Goal: Task Accomplishment & Management: Manage account settings

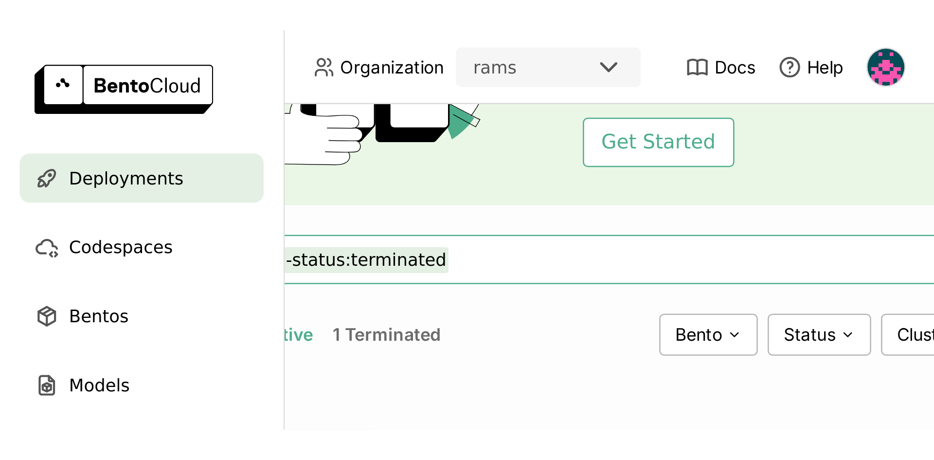
scroll to position [63, 0]
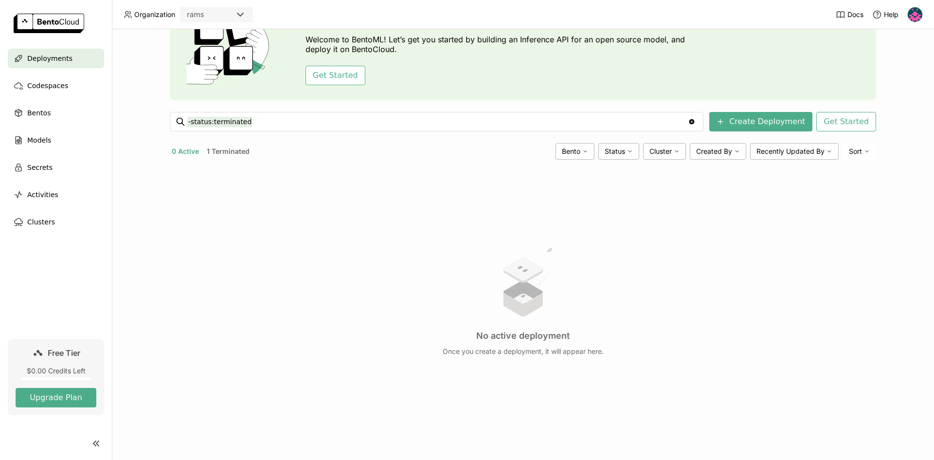
click at [362, 17] on img at bounding box center [914, 14] width 15 height 15
click at [362, 52] on span "Billing" at bounding box center [893, 51] width 18 height 9
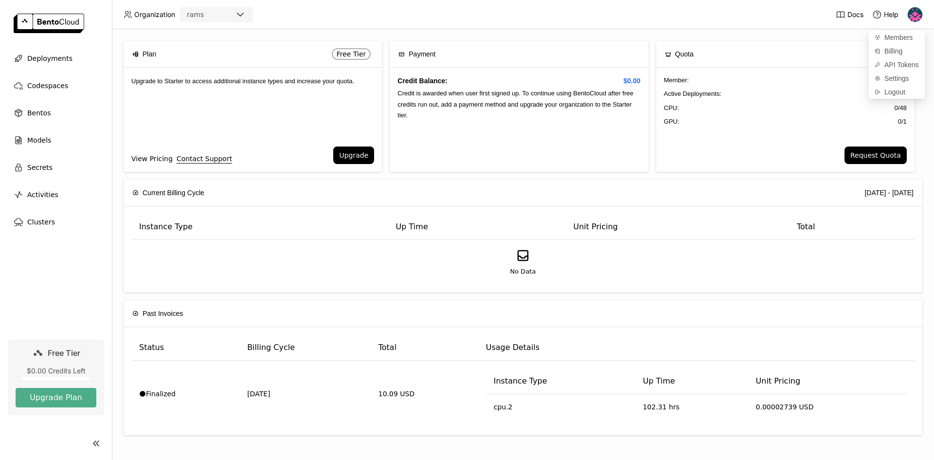
click at [150, 150] on link "View Pricing" at bounding box center [151, 158] width 41 height 11
click at [362, 18] on img at bounding box center [914, 14] width 15 height 15
click at [362, 54] on link "Billing" at bounding box center [896, 51] width 56 height 14
click at [362, 49] on span "Billing" at bounding box center [893, 51] width 18 height 9
click at [362, 116] on div "Credit Balance: $0.00 Credit is awarded when user first signed up. To continue …" at bounding box center [518, 120] width 258 height 104
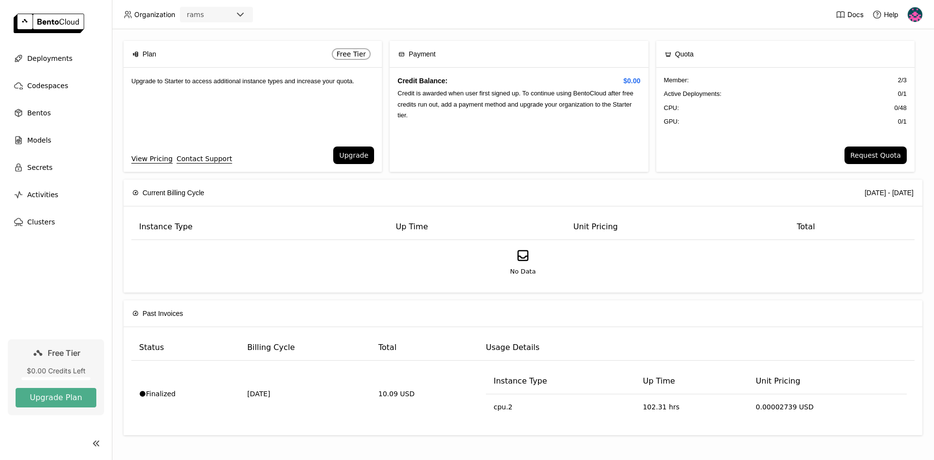
click at [348, 52] on span "Free Tier" at bounding box center [351, 54] width 30 height 8
click at [146, 53] on span "Plan" at bounding box center [149, 54] width 14 height 11
click at [132, 54] on div "Plan Free Tier" at bounding box center [253, 54] width 258 height 27
click at [362, 150] on span "No Data" at bounding box center [523, 271] width 26 height 10
click at [43, 115] on span "Bentos" at bounding box center [38, 113] width 23 height 12
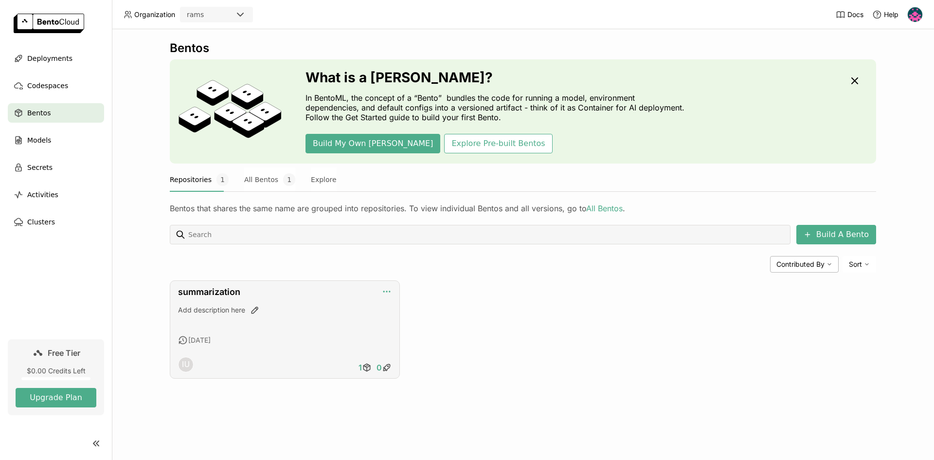
click at [362, 150] on icon "button" at bounding box center [387, 291] width 10 height 10
click at [36, 150] on span "Activities" at bounding box center [42, 195] width 31 height 12
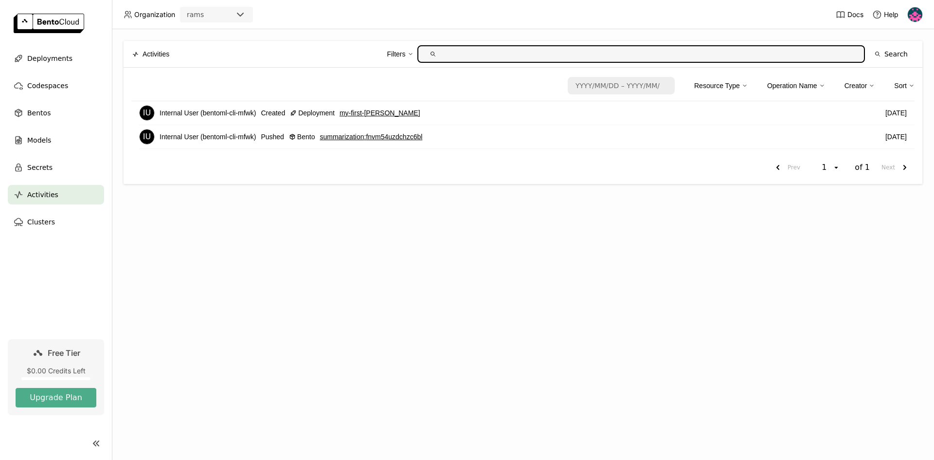
click at [151, 139] on div "IU" at bounding box center [147, 136] width 15 height 15
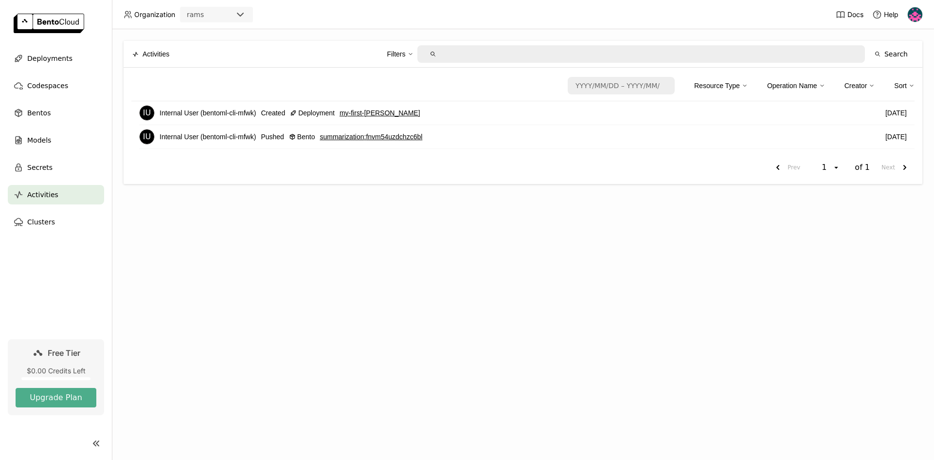
click at [362, 135] on link "summarization : fnvm54uzdchzc6bl" at bounding box center [370, 136] width 103 height 11
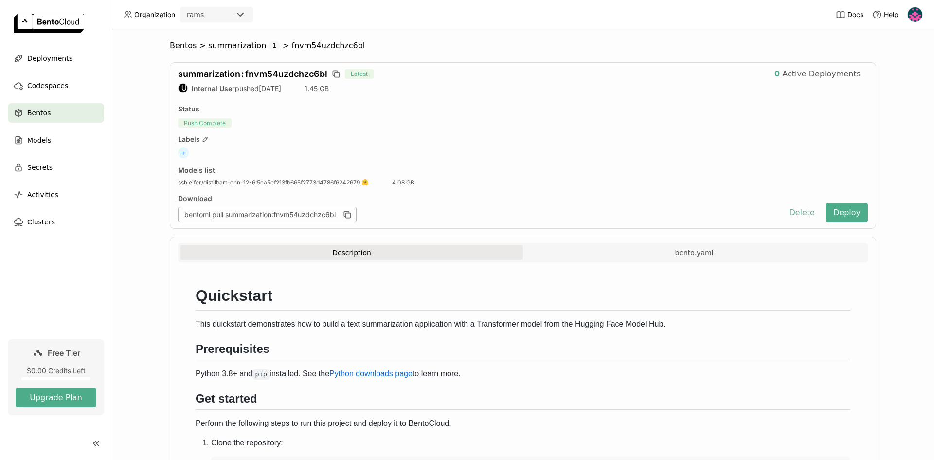
click at [362, 150] on button "Delete" at bounding box center [801, 212] width 40 height 19
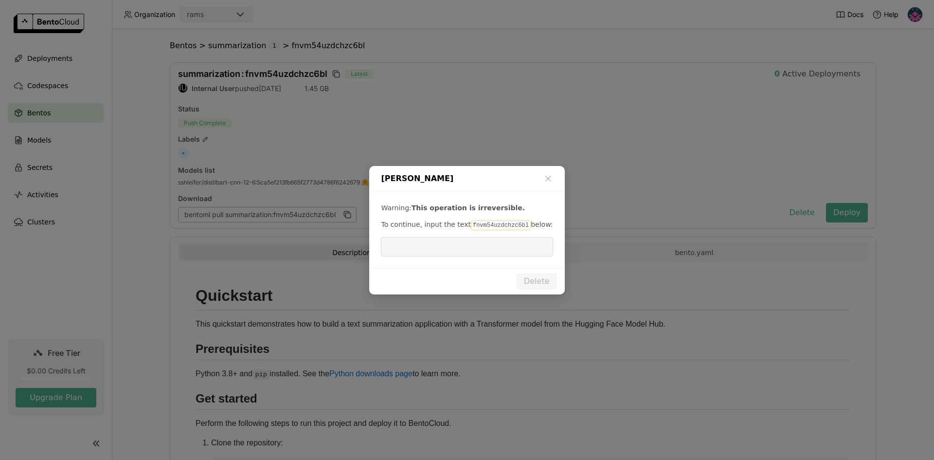
click at [362, 150] on code "fnvm54uzdchzc6bl" at bounding box center [501, 225] width 60 height 10
copy p "fnvm54uzdchzc6bl"
click at [362, 150] on input "dialog" at bounding box center [467, 246] width 160 height 18
paste input "fnvm54uzdchzc6bl"
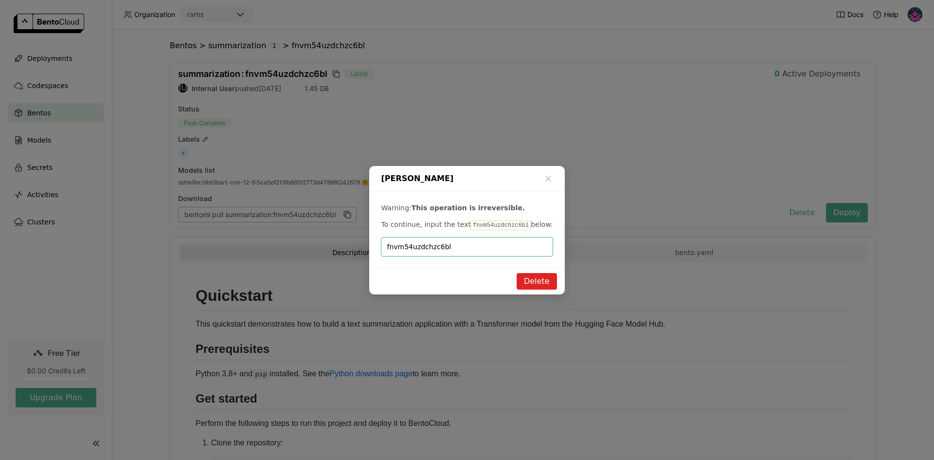
type input "fnvm54uzdchzc6bl"
click at [362, 150] on button "Delete" at bounding box center [536, 281] width 40 height 17
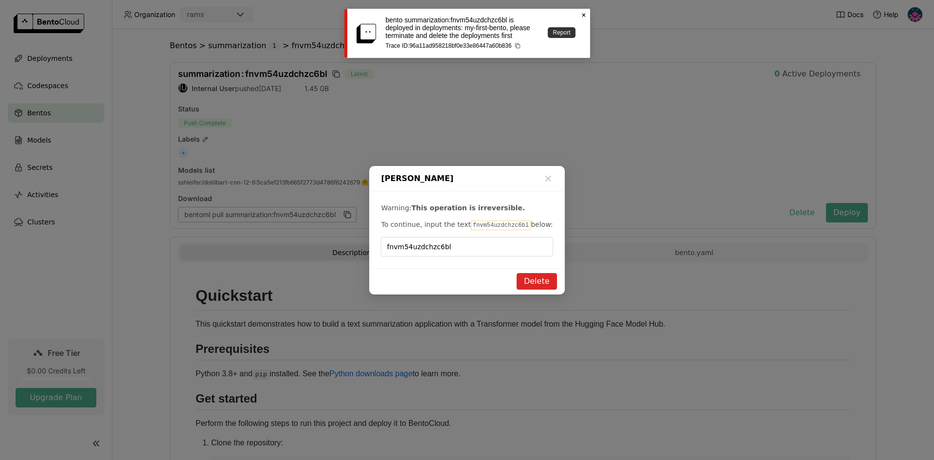
click at [362, 32] on link "Report" at bounding box center [561, 32] width 27 height 11
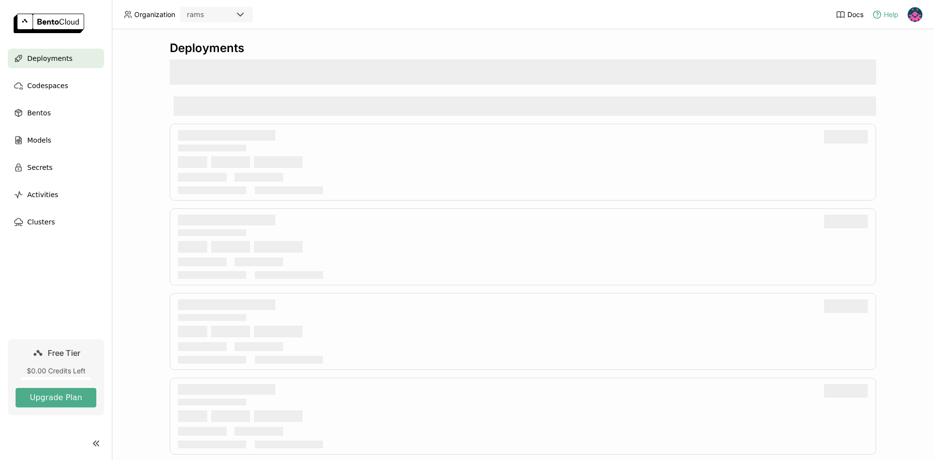
click at [893, 14] on span "Help" at bounding box center [891, 14] width 15 height 9
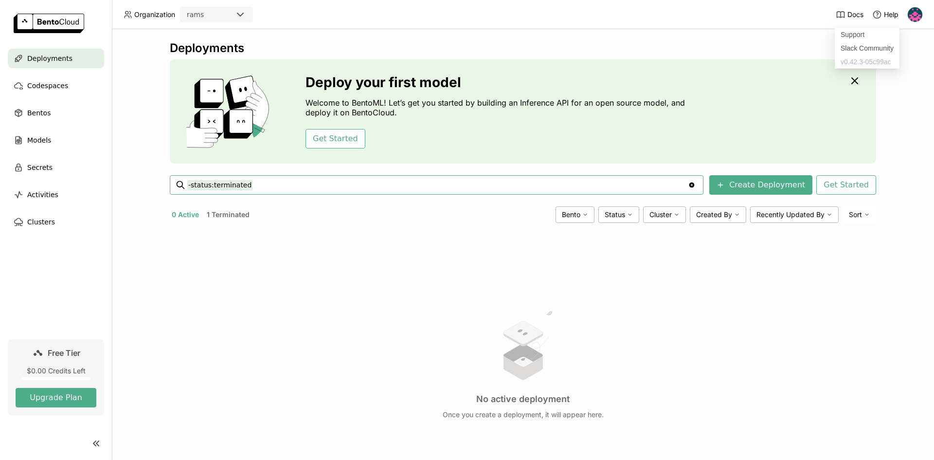
click at [918, 15] on img at bounding box center [914, 14] width 15 height 15
click at [907, 81] on span "Settings" at bounding box center [896, 78] width 25 height 9
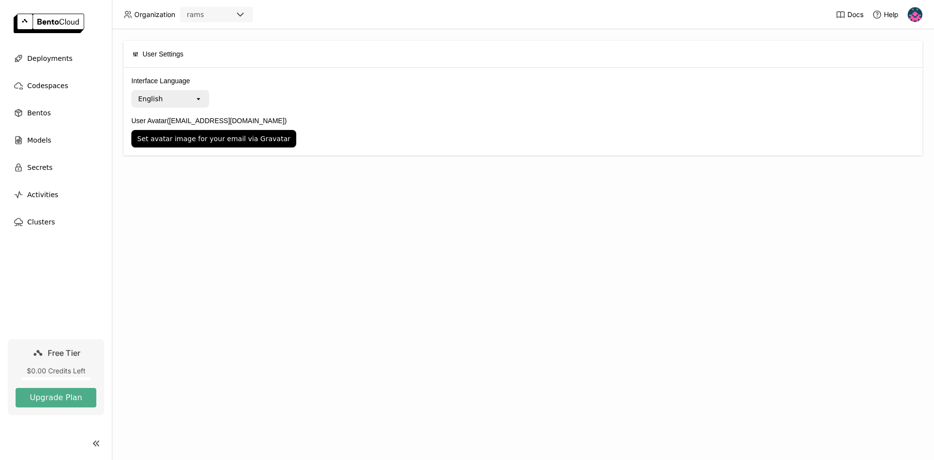
click at [23, 25] on img at bounding box center [49, 23] width 71 height 19
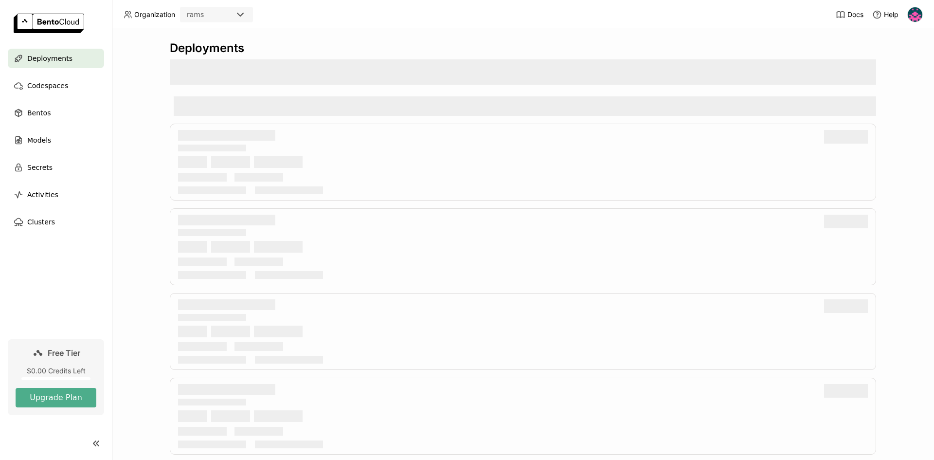
click at [60, 26] on img at bounding box center [49, 23] width 71 height 19
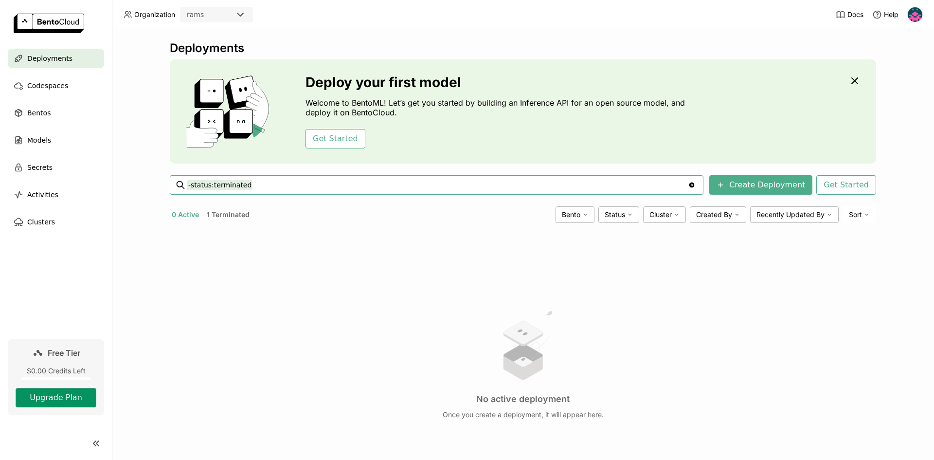
click at [74, 400] on button "Upgrade Plan" at bounding box center [56, 397] width 81 height 19
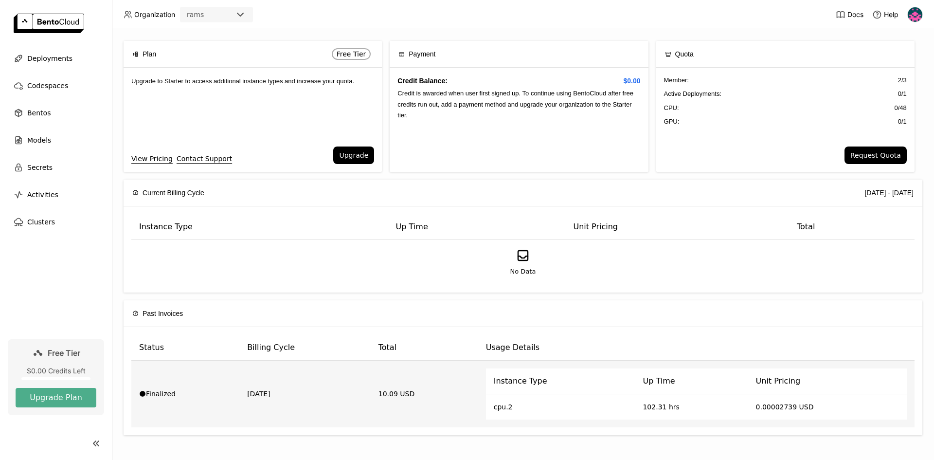
click at [155, 388] on td "Finalized" at bounding box center [185, 393] width 108 height 67
click at [162, 396] on div "Finalized" at bounding box center [185, 394] width 92 height 10
click at [515, 414] on td "cpu.2" at bounding box center [560, 406] width 149 height 25
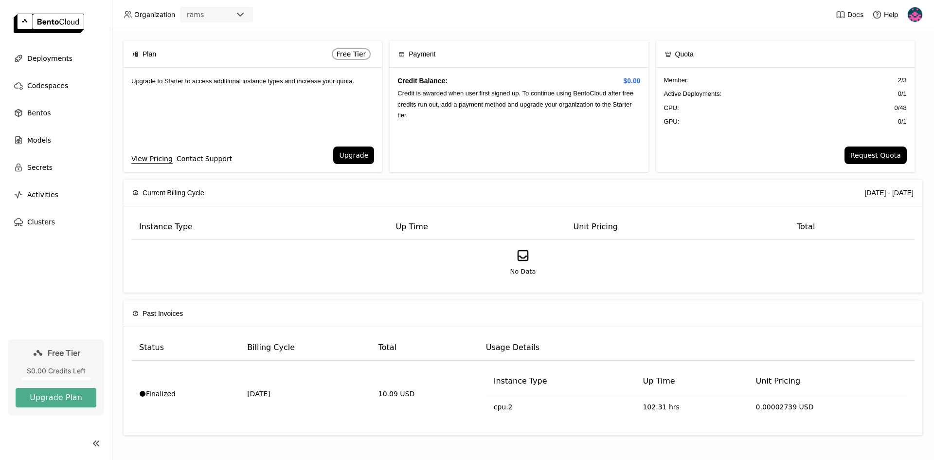
click at [204, 162] on link "Contact Support" at bounding box center [204, 158] width 55 height 11
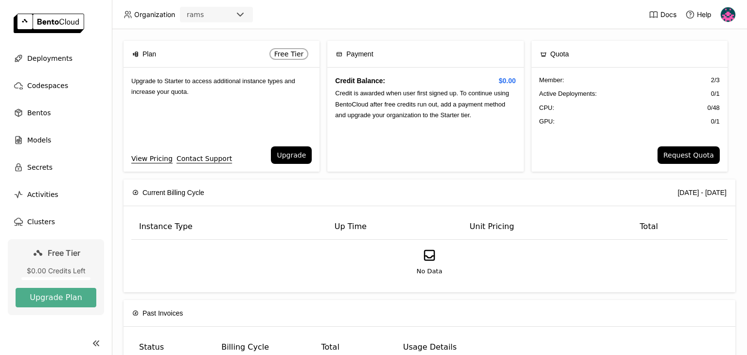
click at [148, 16] on span "Organization" at bounding box center [154, 14] width 41 height 9
click at [306, 18] on header "Organization rams Docs Help" at bounding box center [373, 14] width 747 height 29
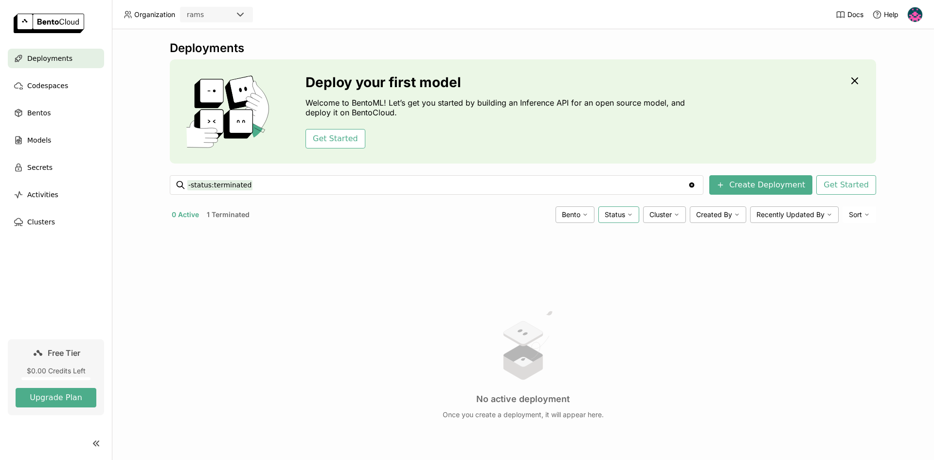
click at [627, 219] on div "Status" at bounding box center [618, 214] width 41 height 17
click at [553, 285] on div "Terminated" at bounding box center [580, 285] width 105 height 12
click at [45, 143] on span "Models" at bounding box center [39, 140] width 24 height 12
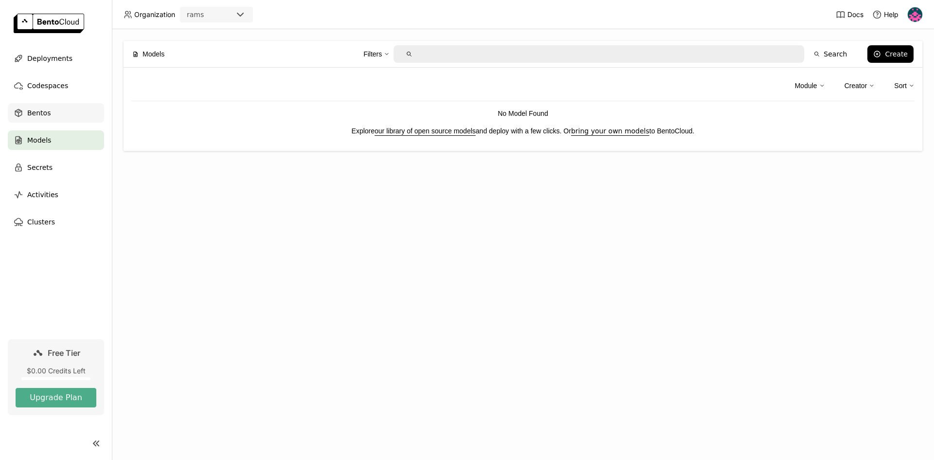
click at [53, 113] on div "Bentos" at bounding box center [56, 112] width 96 height 19
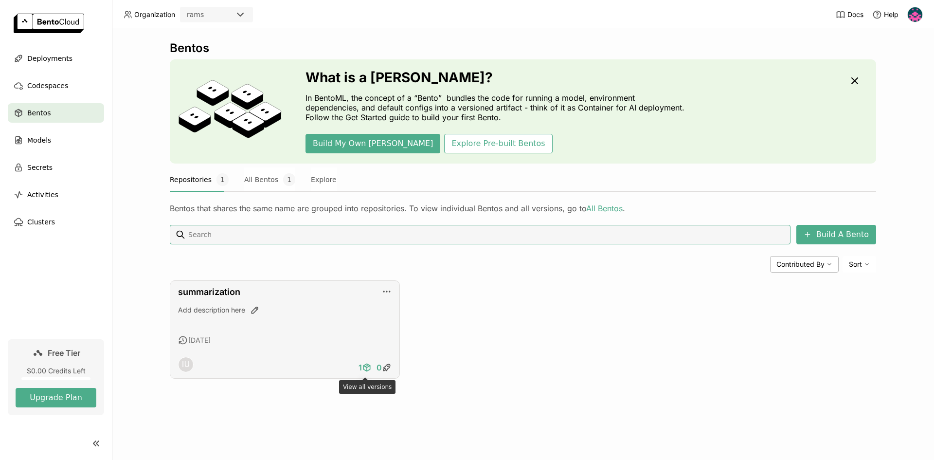
click at [368, 368] on icon at bounding box center [367, 367] width 10 height 10
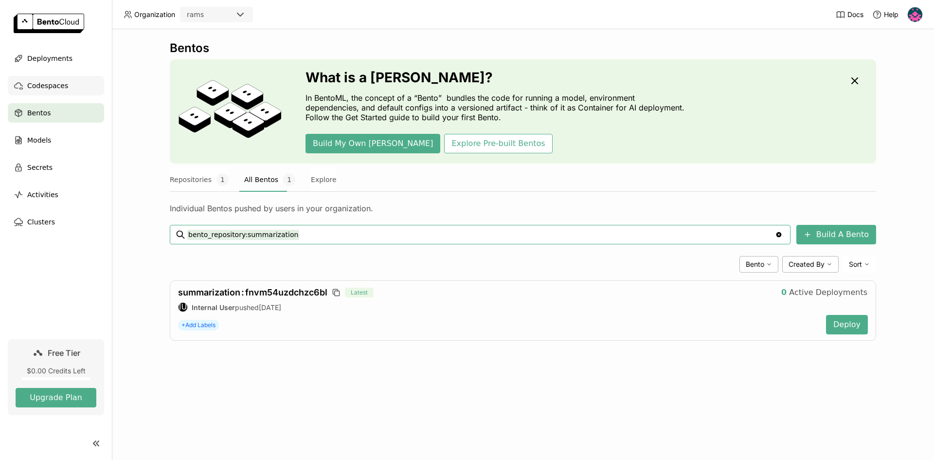
click at [38, 79] on div "Codespaces" at bounding box center [56, 85] width 96 height 19
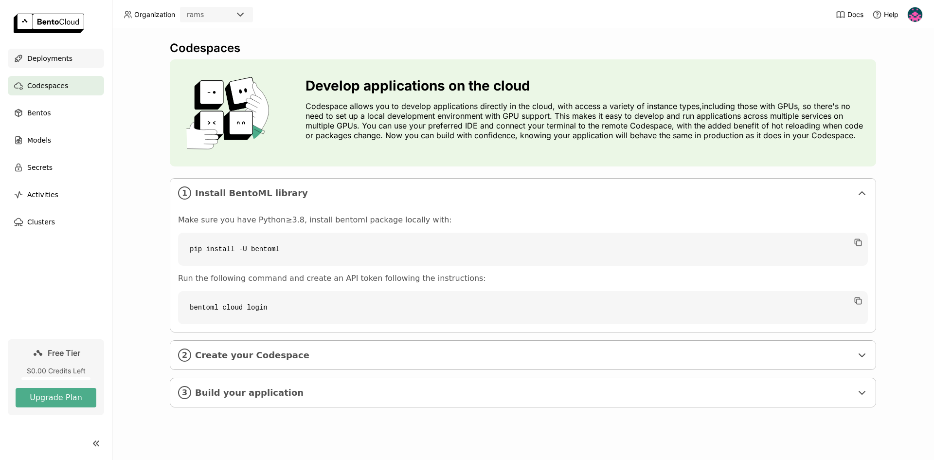
click at [61, 55] on span "Deployments" at bounding box center [49, 59] width 45 height 12
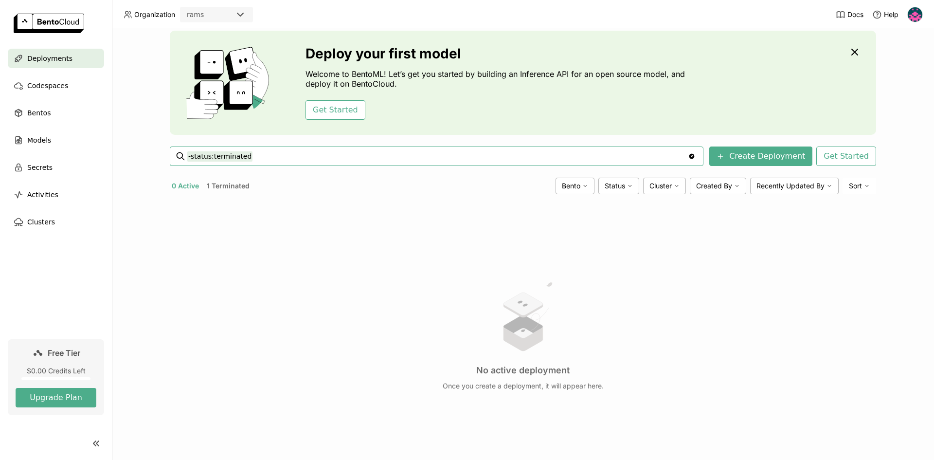
scroll to position [63, 0]
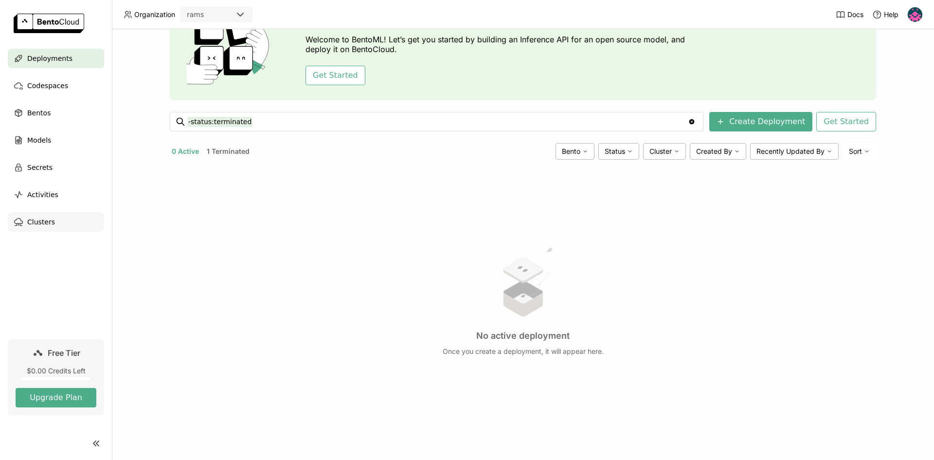
click at [39, 225] on span "Clusters" at bounding box center [41, 222] width 28 height 12
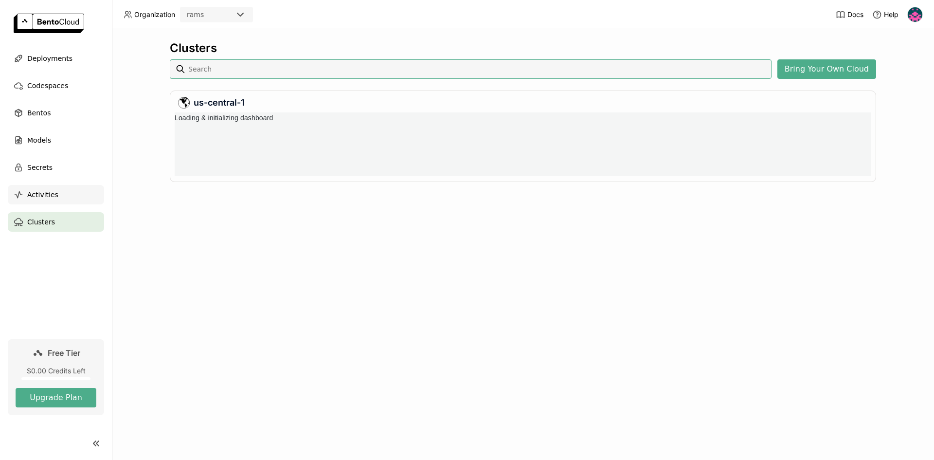
click at [50, 189] on span "Activities" at bounding box center [42, 195] width 31 height 12
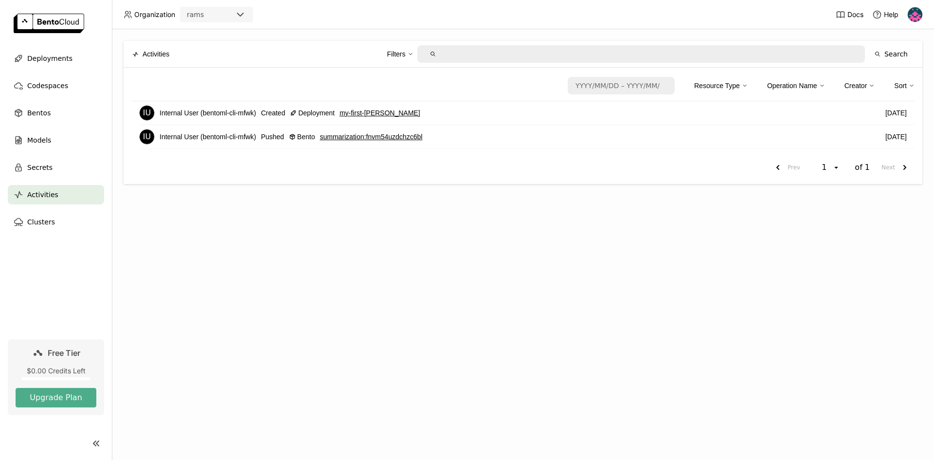
click at [372, 114] on link "my-first-bento" at bounding box center [379, 112] width 81 height 11
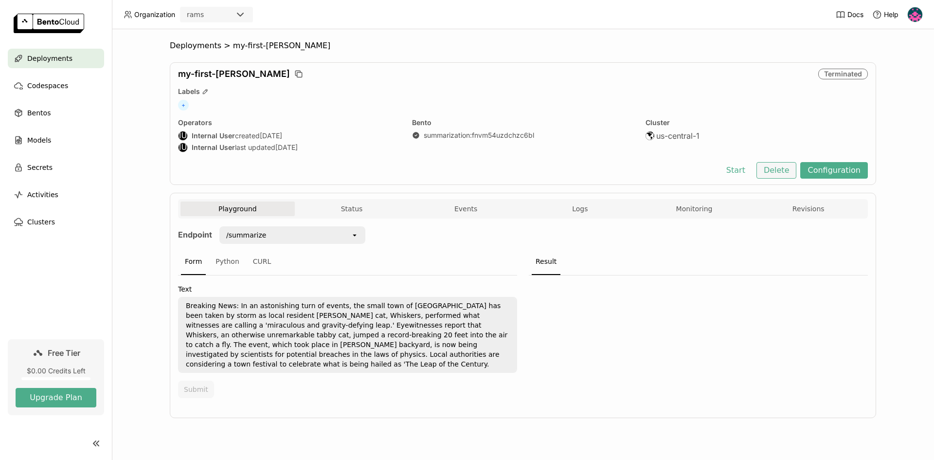
click at [792, 166] on button "Delete" at bounding box center [776, 170] width 40 height 17
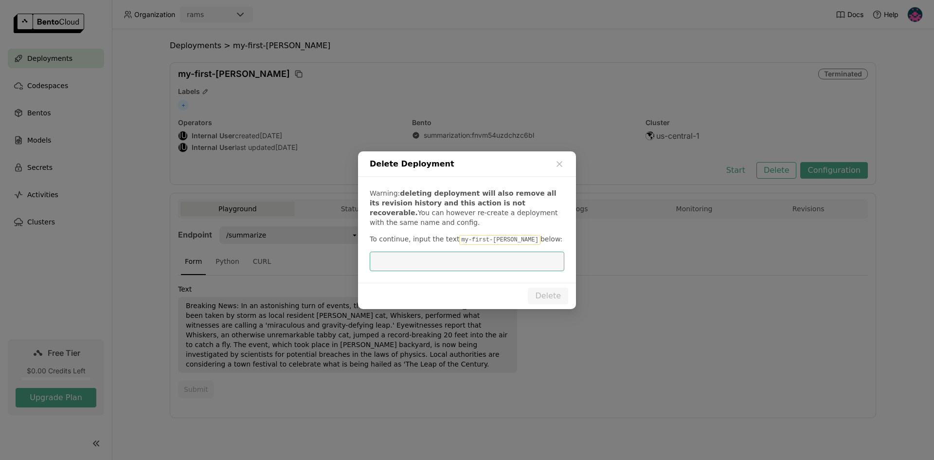
click at [477, 235] on code "my-first-bento" at bounding box center [499, 240] width 81 height 10
click at [478, 236] on code "my-first-bento" at bounding box center [499, 240] width 81 height 10
click at [479, 236] on code "my-first-bento" at bounding box center [499, 240] width 81 height 10
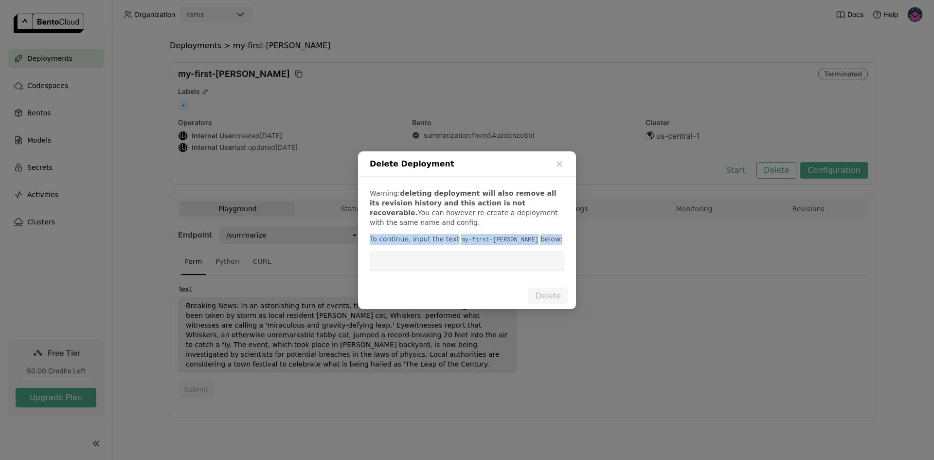
click at [472, 242] on code "my-first-bento" at bounding box center [499, 240] width 81 height 10
click at [459, 238] on code "my-first-bento" at bounding box center [499, 240] width 81 height 10
drag, startPoint x: 453, startPoint y: 238, endPoint x: 496, endPoint y: 239, distance: 43.3
click at [496, 239] on code "my-first-bento" at bounding box center [499, 240] width 81 height 10
copy code "my-first-bento"
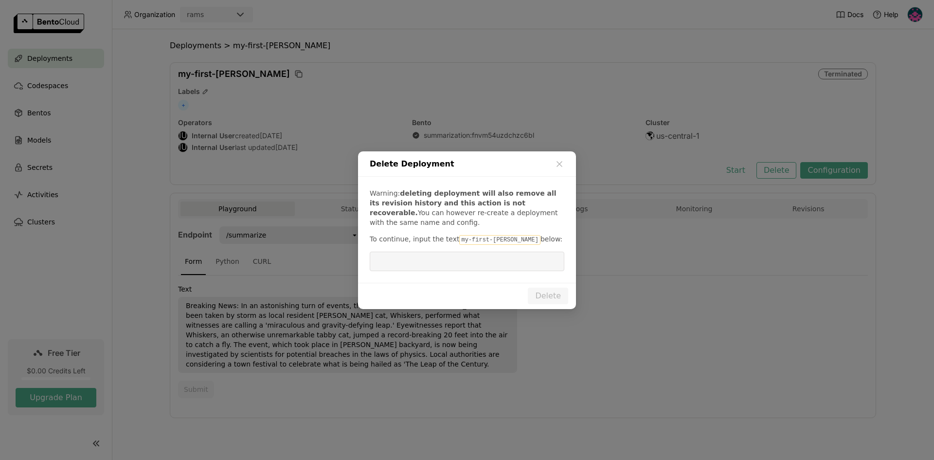
click at [468, 264] on input "dialog" at bounding box center [466, 261] width 183 height 18
paste input "my-first-bento"
type input "my-first-bento"
click at [552, 291] on button "Delete" at bounding box center [548, 295] width 40 height 17
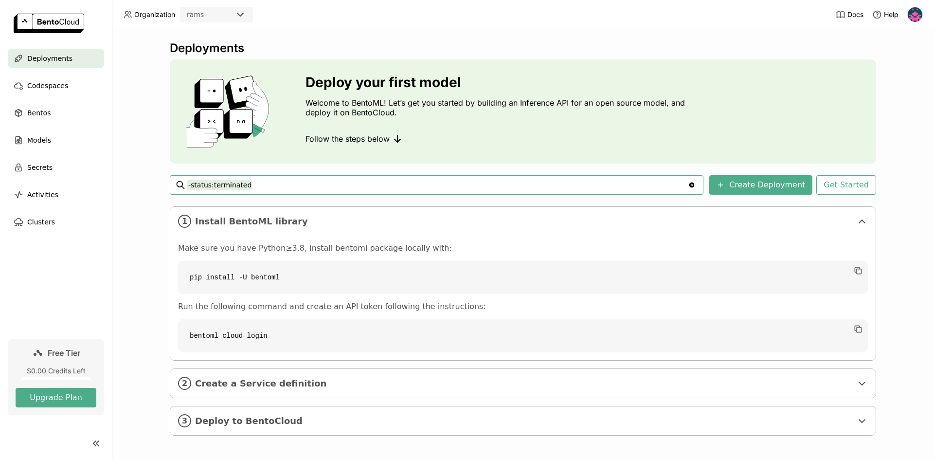
click at [54, 59] on span "Deployments" at bounding box center [49, 59] width 45 height 12
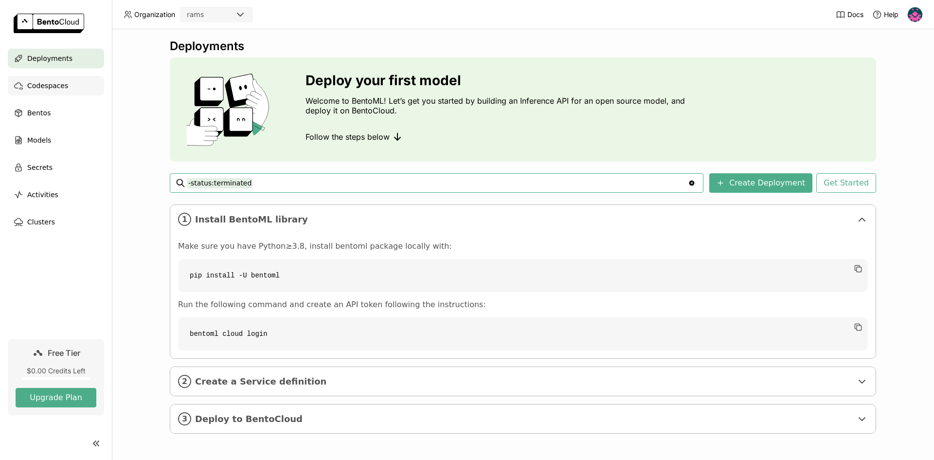
click at [47, 87] on span "Codespaces" at bounding box center [47, 86] width 41 height 12
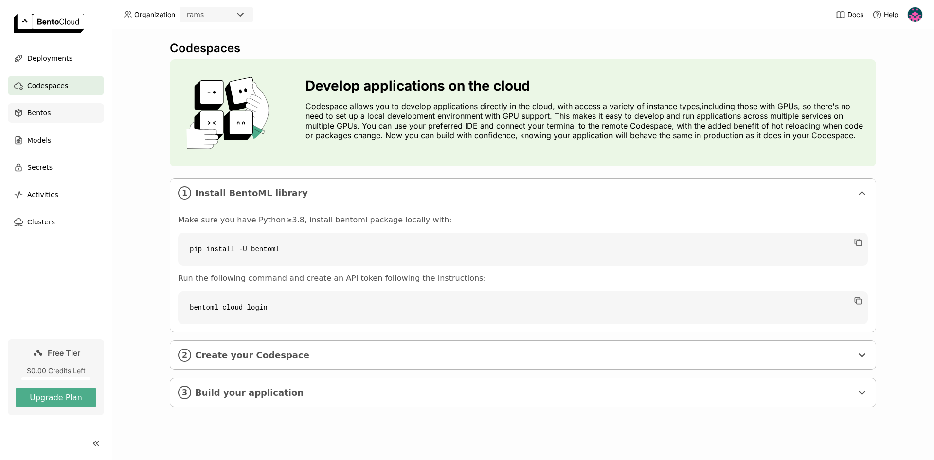
click at [44, 113] on span "Bentos" at bounding box center [38, 113] width 23 height 12
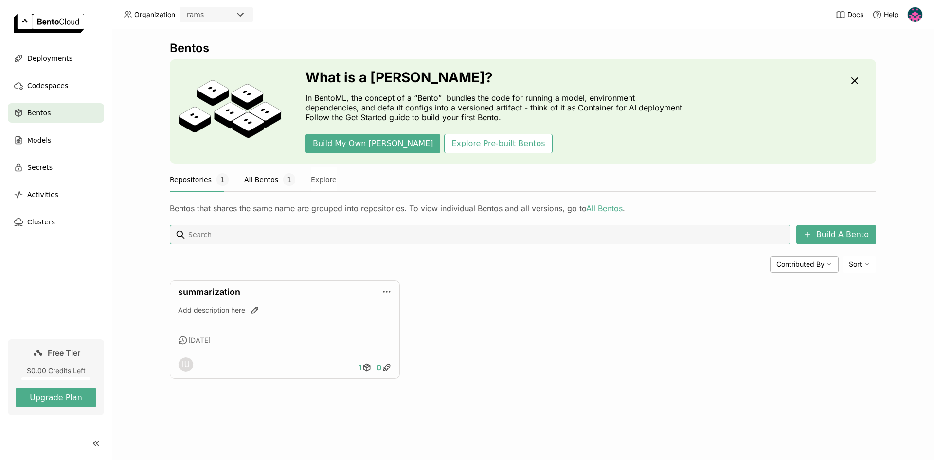
click at [265, 186] on button "All Bentos 1" at bounding box center [269, 179] width 51 height 24
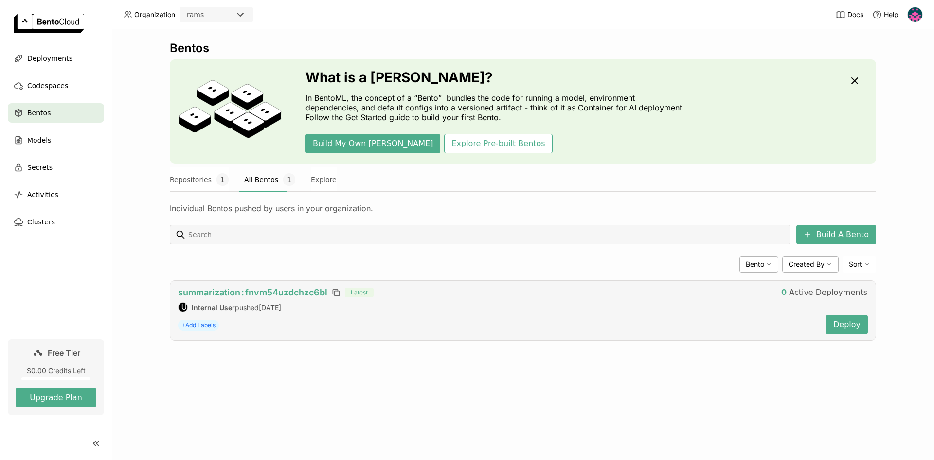
click at [302, 291] on span "summarization : fnvm54uzdchzc6bl" at bounding box center [252, 292] width 149 height 10
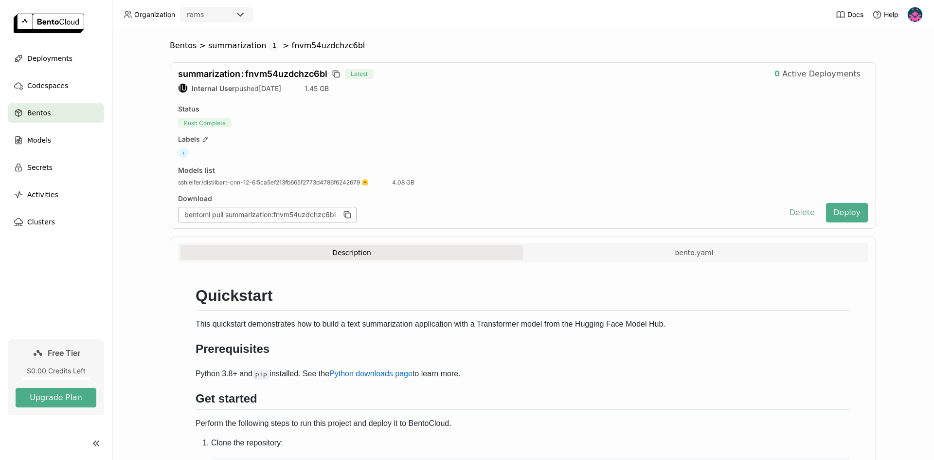
click at [796, 212] on button "Delete" at bounding box center [801, 212] width 40 height 19
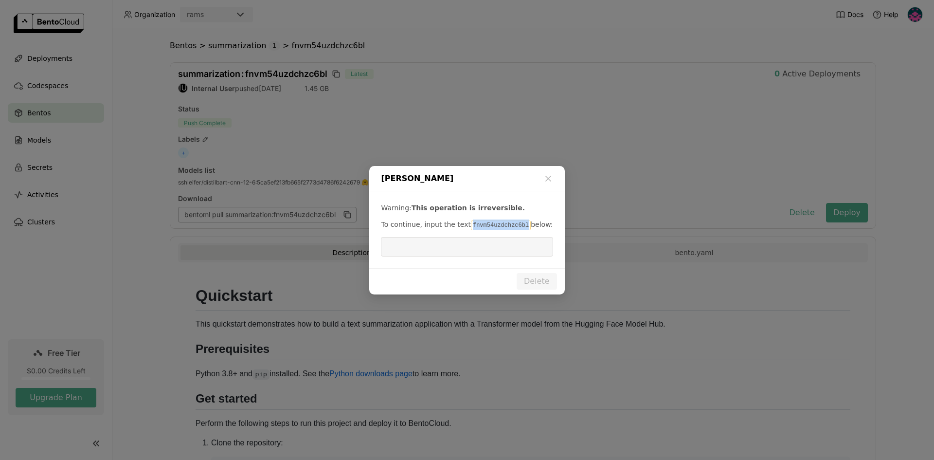
drag, startPoint x: 465, startPoint y: 224, endPoint x: 514, endPoint y: 226, distance: 49.7
click at [514, 226] on code "fnvm54uzdchzc6bl" at bounding box center [501, 225] width 60 height 10
copy code "fnvm54uzdchzc6bl"
click at [394, 240] on input "dialog" at bounding box center [467, 246] width 160 height 18
paste input "fnvm54uzdchzc6bl"
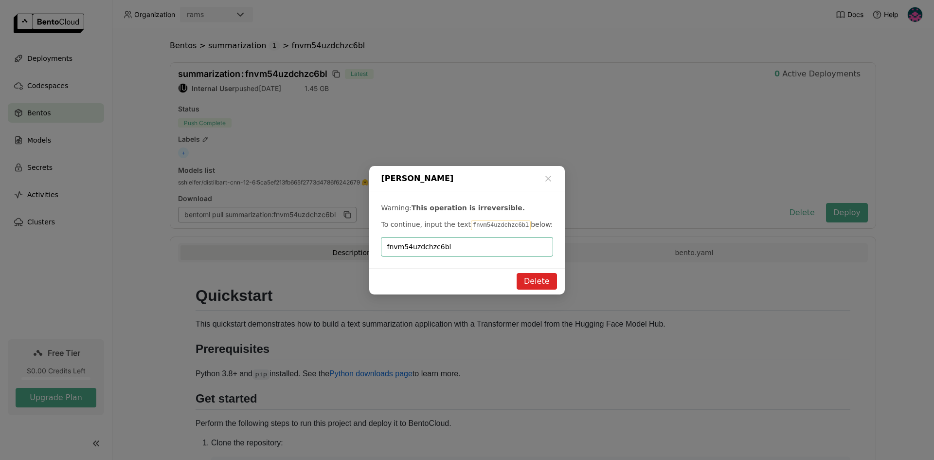
type input "fnvm54uzdchzc6bl"
click at [539, 282] on button "Delete" at bounding box center [536, 281] width 40 height 17
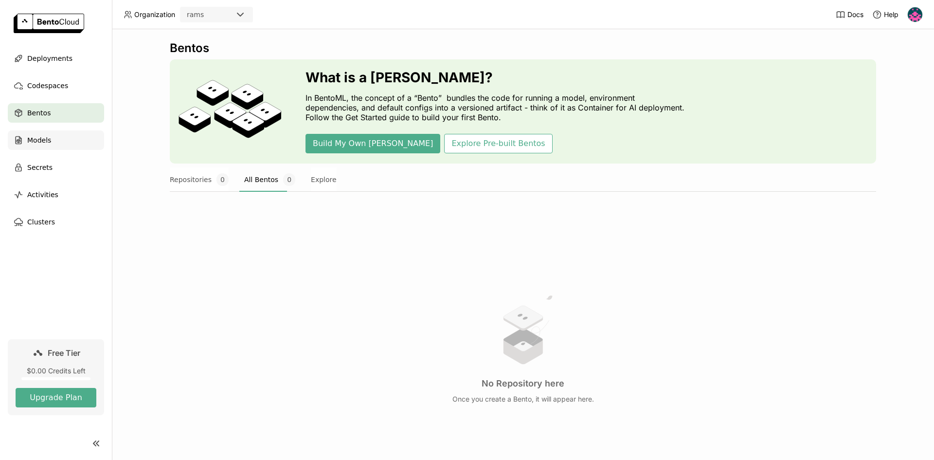
click at [38, 143] on span "Models" at bounding box center [39, 140] width 24 height 12
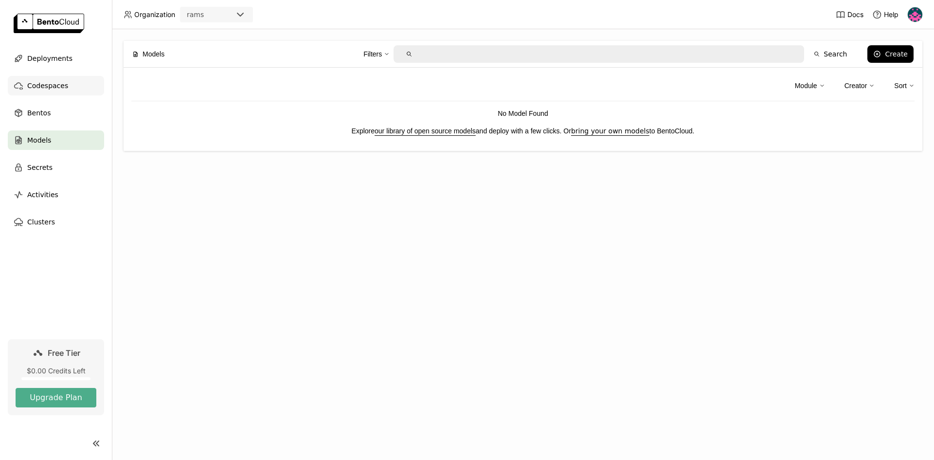
click at [53, 86] on span "Codespaces" at bounding box center [47, 86] width 41 height 12
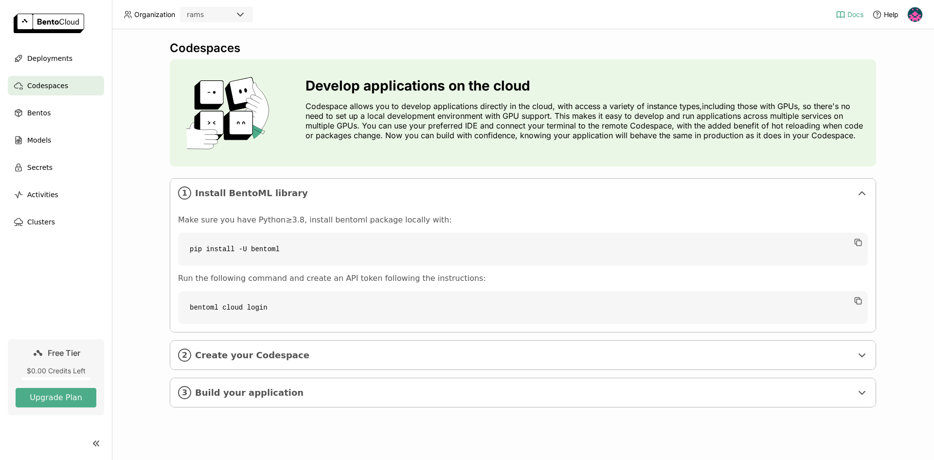
click at [847, 15] on span "Docs" at bounding box center [855, 14] width 16 height 9
click at [888, 15] on span "Help" at bounding box center [891, 14] width 15 height 9
click at [859, 36] on link "Support" at bounding box center [866, 35] width 65 height 14
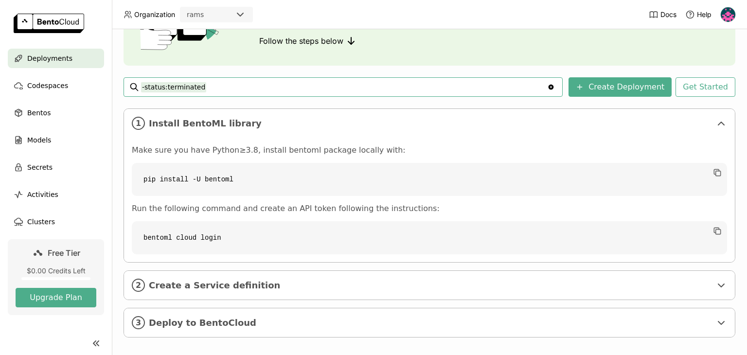
scroll to position [106, 0]
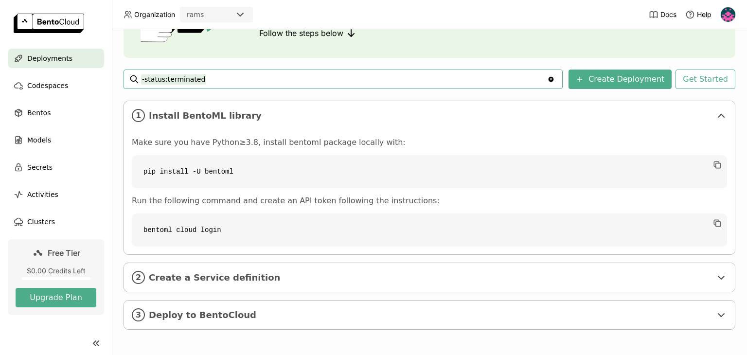
click at [56, 201] on link "Free Tier $0.00 Credits Left Upgrade Plan" at bounding box center [56, 277] width 96 height 76
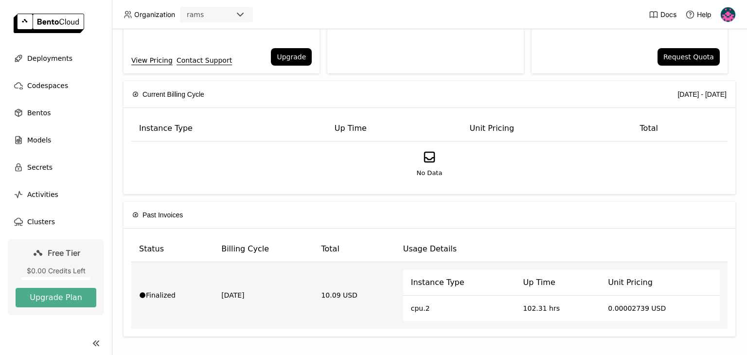
scroll to position [99, 0]
click at [456, 201] on th "Unit Pricing" at bounding box center [660, 282] width 120 height 26
click at [327, 201] on td "10.09 USD" at bounding box center [354, 295] width 82 height 67
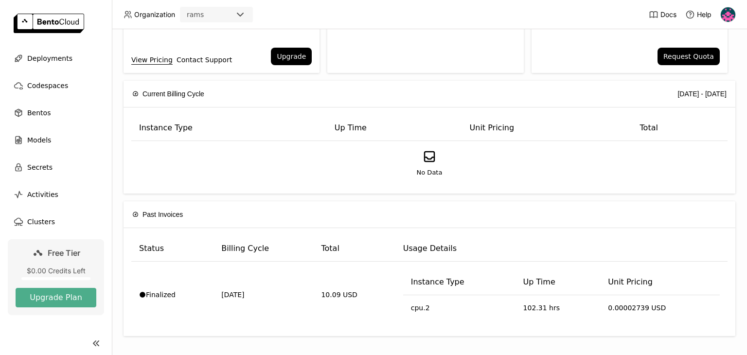
click at [205, 60] on link "Contact Support" at bounding box center [204, 59] width 55 height 11
click at [456, 19] on img at bounding box center [728, 14] width 15 height 15
click at [456, 37] on span "Members" at bounding box center [711, 37] width 28 height 9
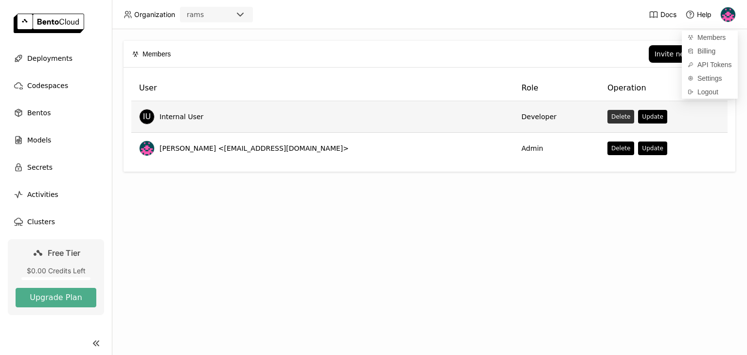
click at [456, 117] on button "Delete" at bounding box center [620, 117] width 27 height 14
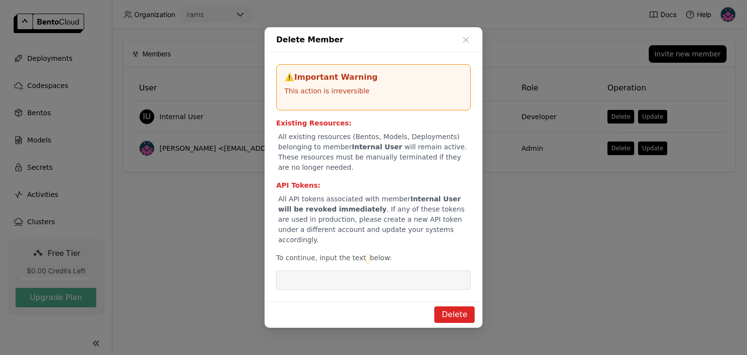
click at [452, 201] on button "Delete" at bounding box center [454, 314] width 40 height 17
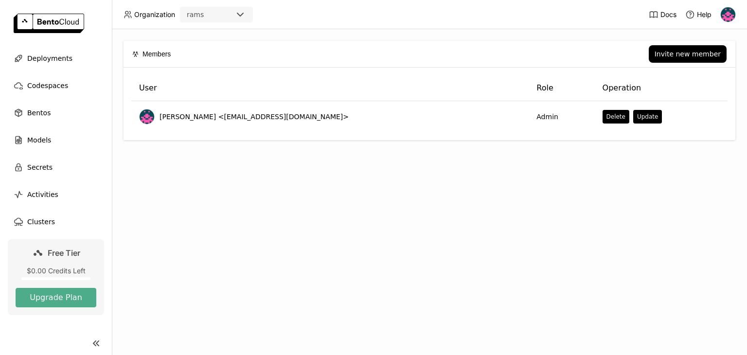
click at [159, 15] on span "Organization" at bounding box center [154, 14] width 41 height 9
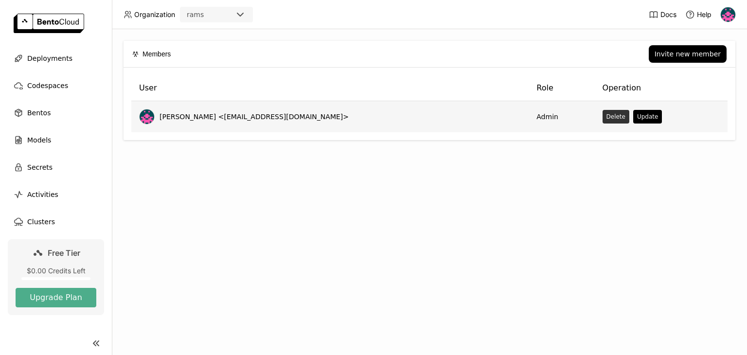
click at [456, 119] on button "Delete" at bounding box center [615, 117] width 27 height 14
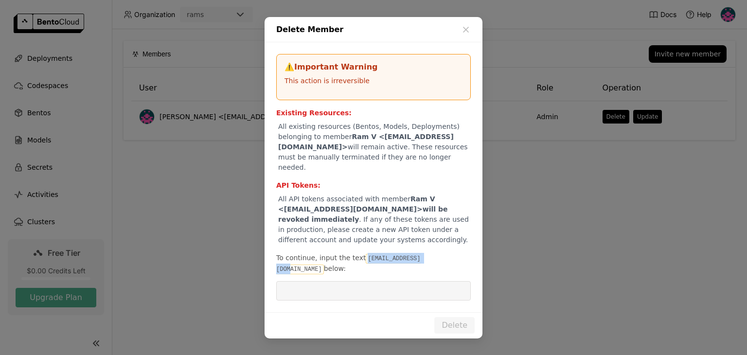
drag, startPoint x: 359, startPoint y: 259, endPoint x: 419, endPoint y: 256, distance: 59.9
click at [419, 201] on code "vrsmanian@gmail.com" at bounding box center [348, 264] width 144 height 20
copy code "vrsmanian@gmail.com"
click at [338, 201] on input "dialog" at bounding box center [373, 291] width 183 height 18
paste input "vrsmanian@gmail.com"
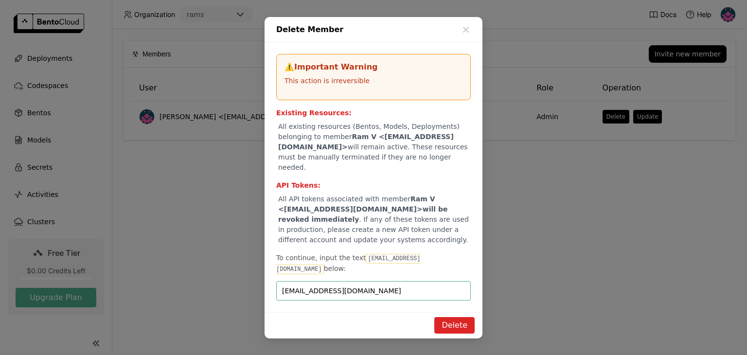
type input "vrsmanian@gmail.com"
click at [456, 201] on button "Delete" at bounding box center [454, 325] width 40 height 17
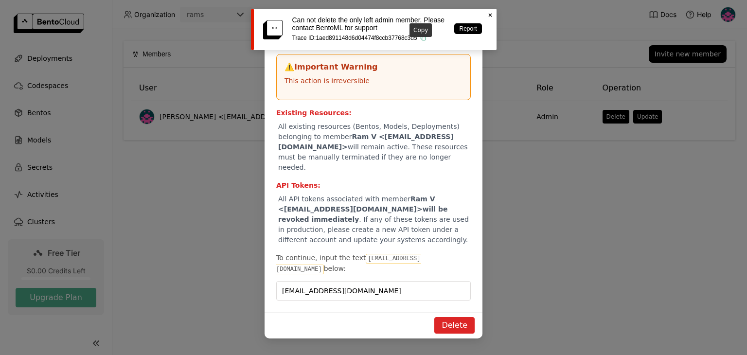
click at [422, 40] on icon "button" at bounding box center [423, 38] width 3 height 3
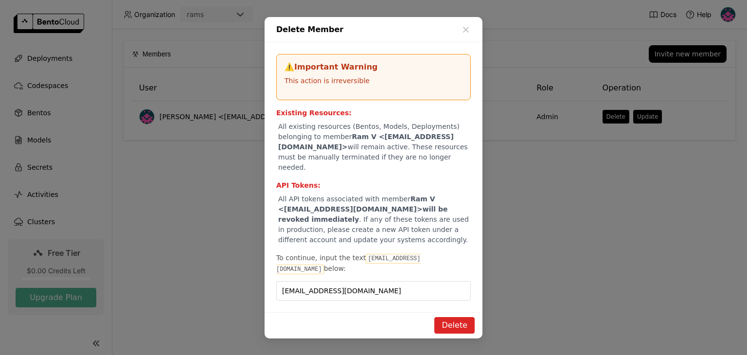
click at [445, 201] on button "Delete" at bounding box center [454, 325] width 40 height 17
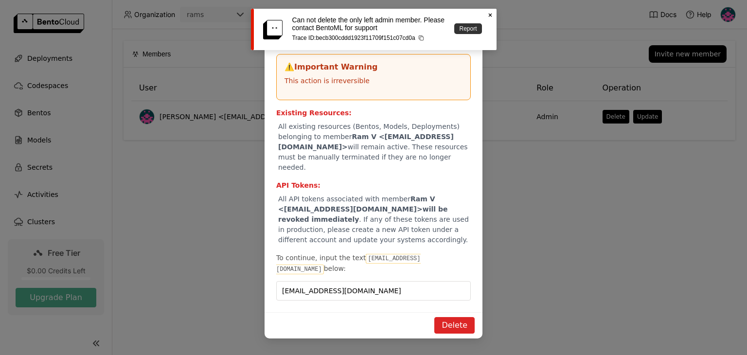
click at [456, 30] on link "Report" at bounding box center [467, 28] width 27 height 11
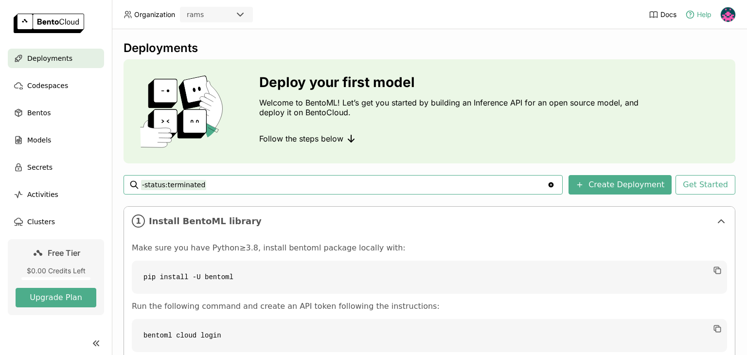
click at [707, 17] on span "Help" at bounding box center [704, 14] width 15 height 9
click at [679, 33] on link "Support" at bounding box center [680, 35] width 65 height 14
click at [665, 51] on link "Slack Community" at bounding box center [680, 48] width 65 height 14
click at [667, 15] on span "Docs" at bounding box center [668, 14] width 16 height 9
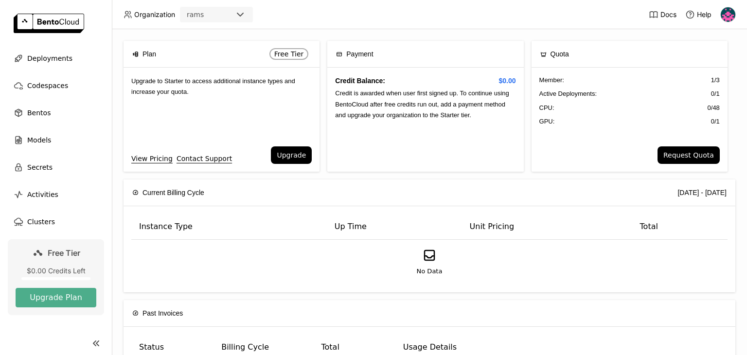
click at [48, 24] on img at bounding box center [49, 23] width 71 height 19
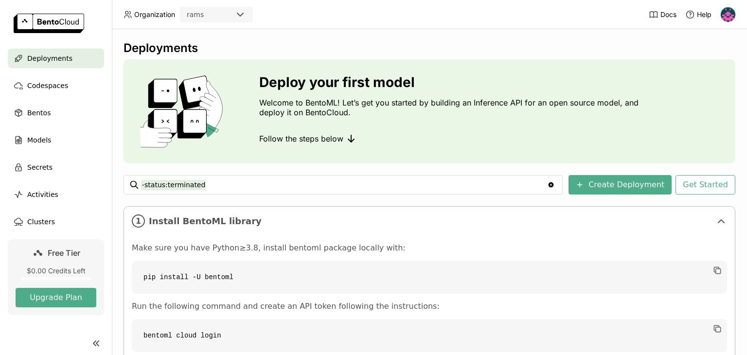
click at [728, 14] on img at bounding box center [728, 14] width 15 height 15
click at [704, 81] on span "Settings" at bounding box center [709, 78] width 25 height 9
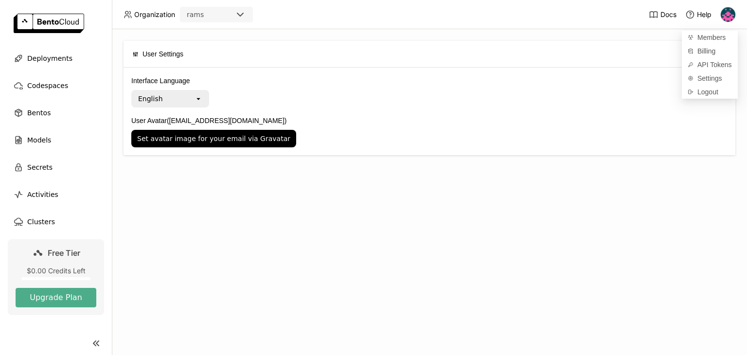
click at [488, 139] on div "Set avatar image for your email via Gravatar" at bounding box center [429, 139] width 596 height 18
click at [731, 14] on img at bounding box center [728, 14] width 15 height 15
click at [710, 62] on span "API Tokens" at bounding box center [714, 64] width 35 height 9
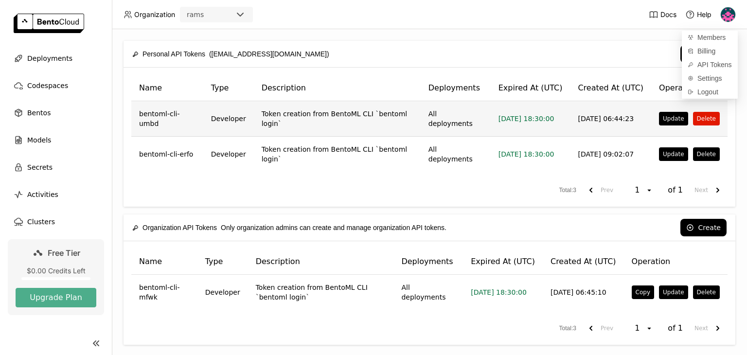
click at [714, 118] on button "Delete" at bounding box center [706, 119] width 27 height 14
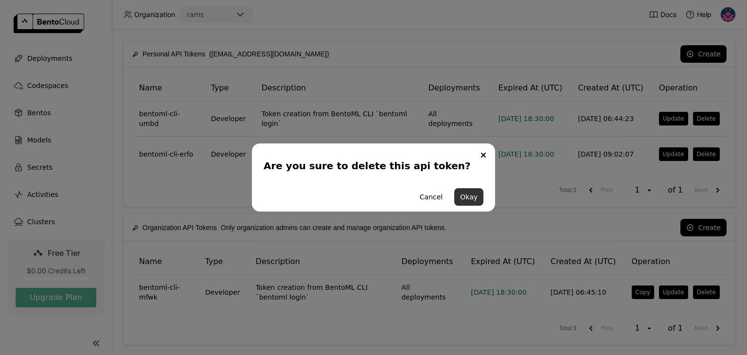
click at [466, 195] on button "Okay" at bounding box center [468, 197] width 29 height 18
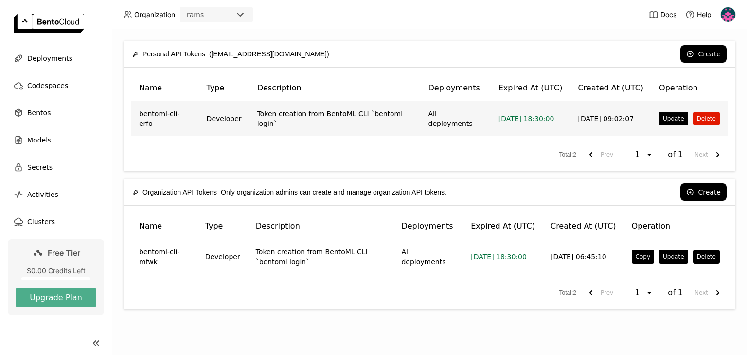
click at [704, 115] on button "Delete" at bounding box center [706, 119] width 27 height 14
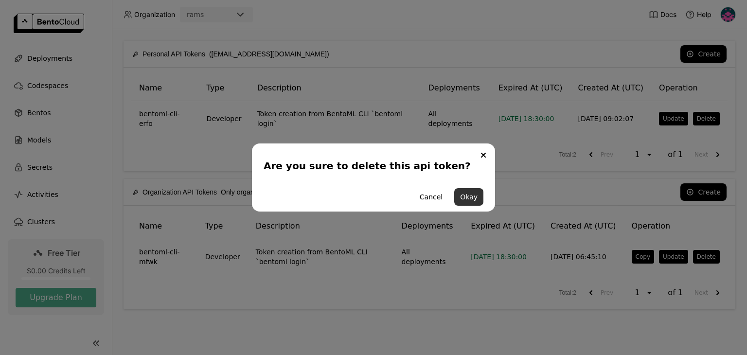
click at [469, 199] on button "Okay" at bounding box center [468, 197] width 29 height 18
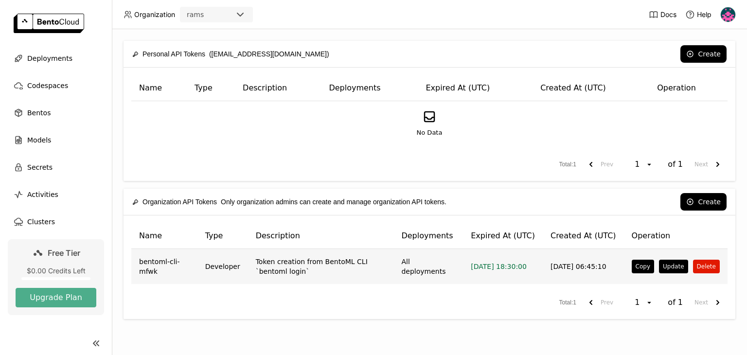
click at [708, 265] on button "Delete" at bounding box center [706, 267] width 27 height 14
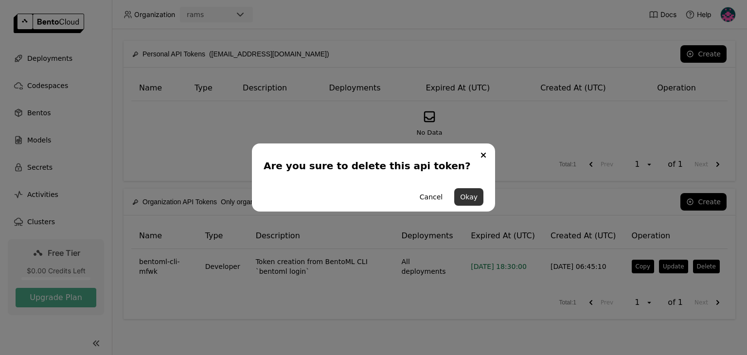
click at [467, 197] on button "Okay" at bounding box center [468, 197] width 29 height 18
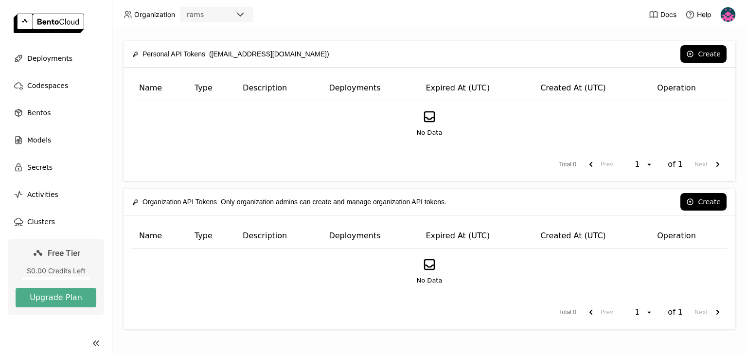
click at [727, 18] on img at bounding box center [728, 14] width 15 height 15
click at [716, 48] on link "Billing" at bounding box center [710, 51] width 56 height 14
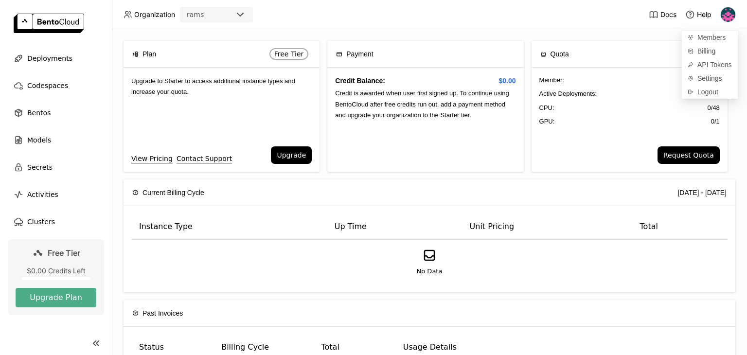
click at [559, 104] on div "CPU: 0 / 48" at bounding box center [629, 108] width 180 height 10
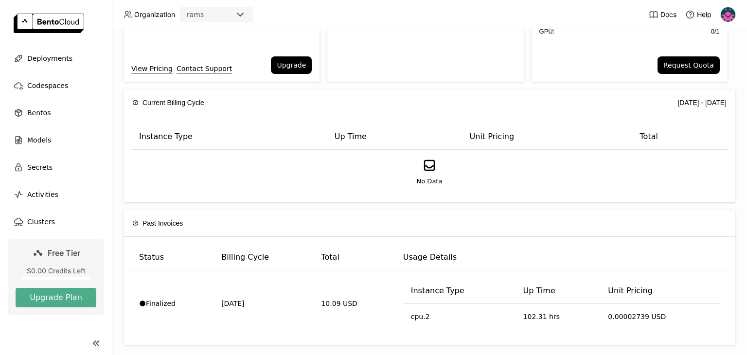
scroll to position [99, 0]
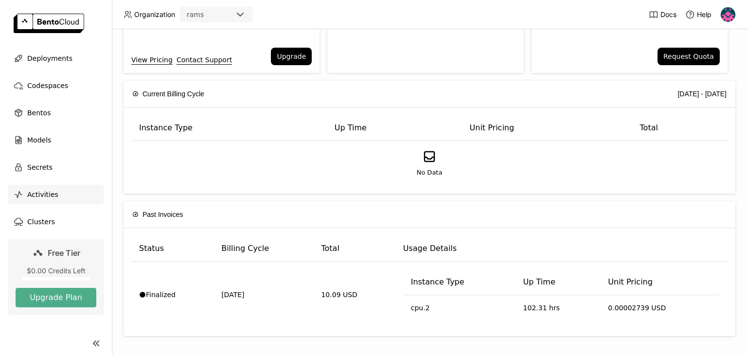
click at [31, 193] on span "Activities" at bounding box center [42, 195] width 31 height 12
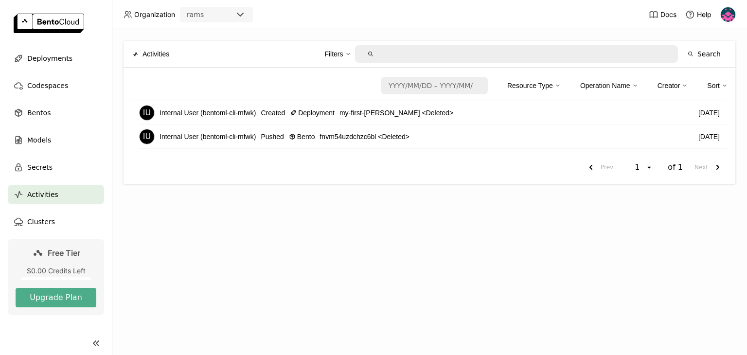
click at [285, 114] on span "Created" at bounding box center [273, 112] width 24 height 11
click at [50, 133] on div "Models" at bounding box center [56, 139] width 96 height 19
